Goal: Navigation & Orientation: Understand site structure

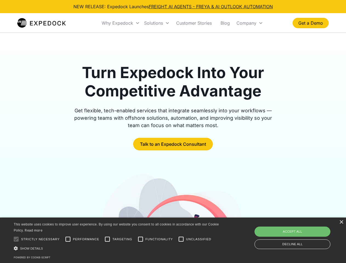
click at [121, 23] on div "Why Expedock" at bounding box center [118, 22] width 32 height 5
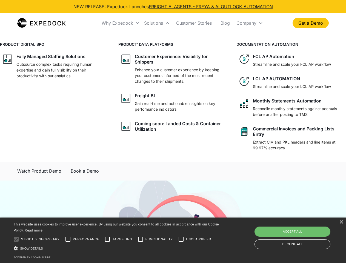
click at [157, 23] on div "Solutions" at bounding box center [153, 22] width 19 height 5
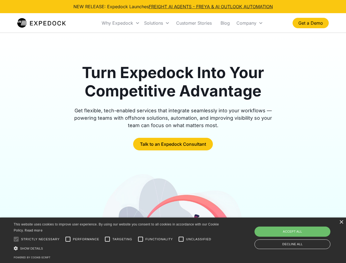
click at [250, 23] on div "Company" at bounding box center [246, 22] width 20 height 5
click at [16, 239] on div at bounding box center [16, 239] width 11 height 11
click at [68, 239] on input "Performance" at bounding box center [67, 239] width 11 height 11
checkbox input "true"
click at [107, 239] on input "Targeting" at bounding box center [107, 239] width 11 height 11
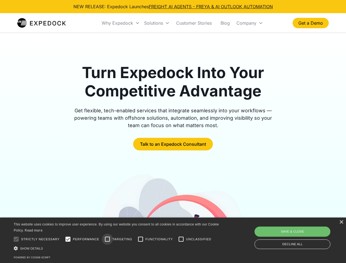
checkbox input "true"
click at [141, 239] on input "Functionality" at bounding box center [140, 239] width 11 height 11
checkbox input "true"
click at [181, 239] on input "Unclassified" at bounding box center [181, 239] width 11 height 11
checkbox input "true"
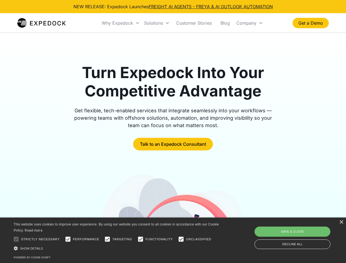
click at [117, 248] on div "Show details Hide details" at bounding box center [117, 248] width 207 height 6
